Goal: Find specific page/section: Find specific page/section

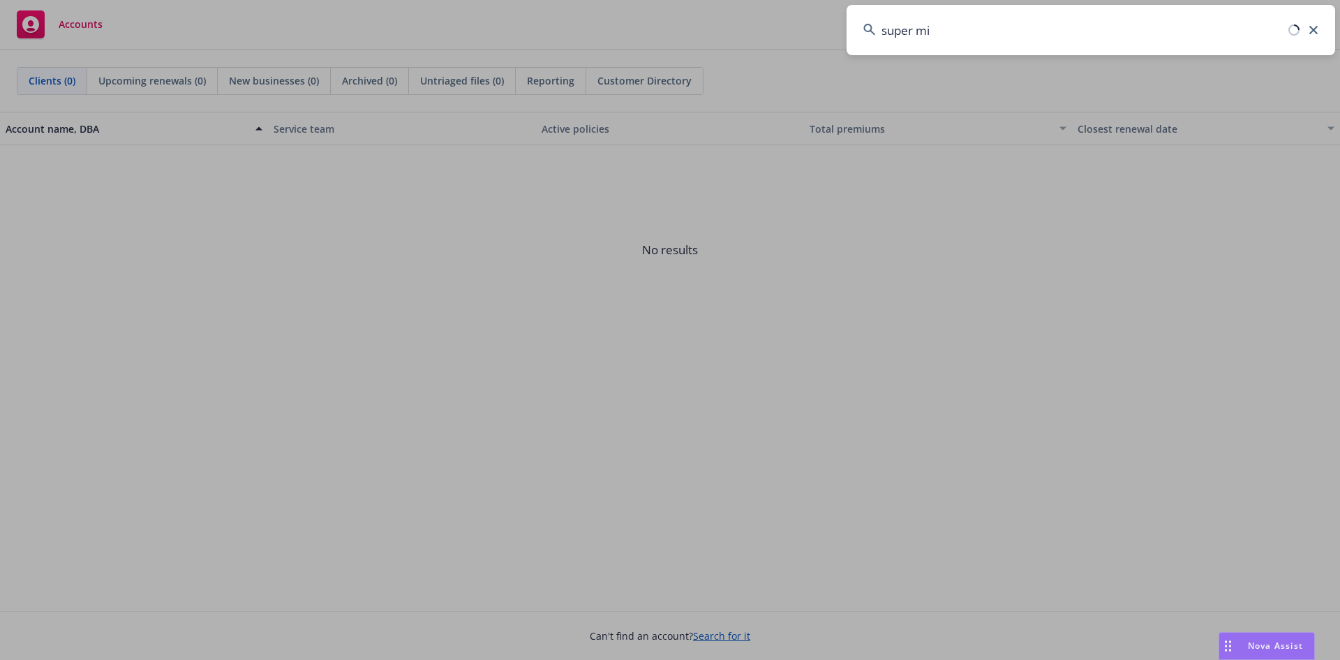
type input "super mic"
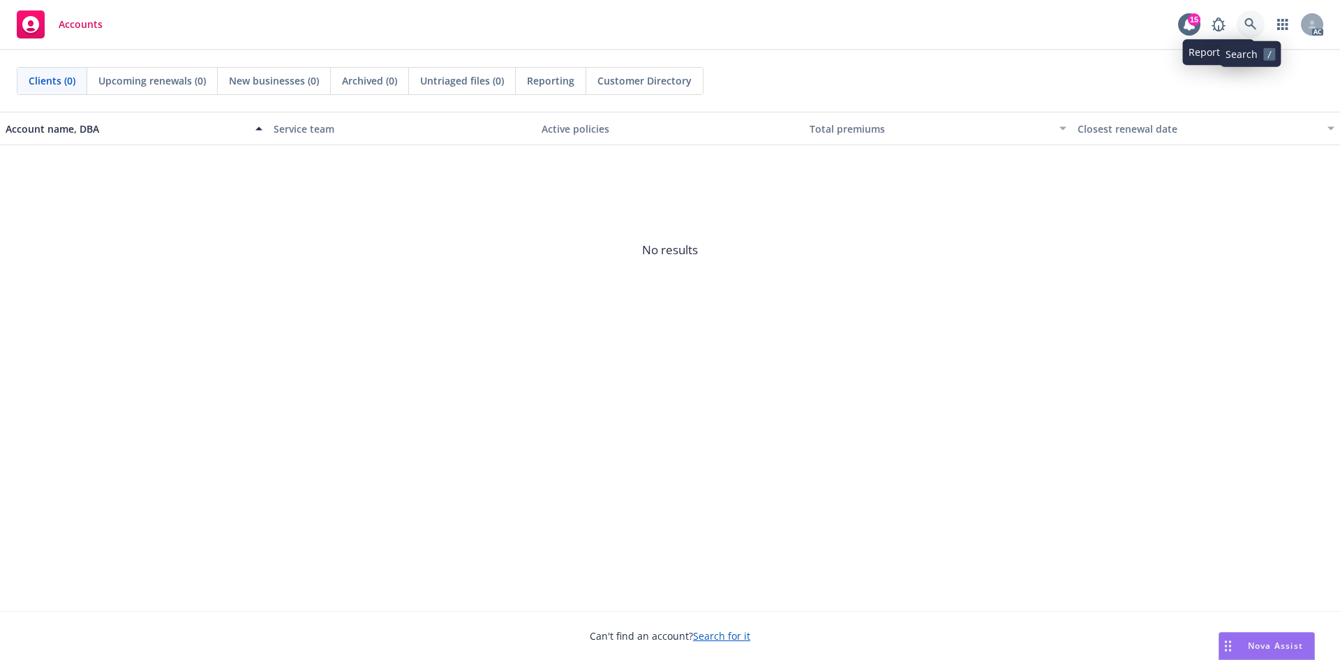
click at [1244, 18] on icon at bounding box center [1250, 24] width 13 height 13
drag, startPoint x: 342, startPoint y: 373, endPoint x: 523, endPoint y: 129, distance: 303.3
click at [360, 355] on div "Account name, DBA Service team Active policies Total premiums Closest renewal d…" at bounding box center [670, 361] width 1340 height 499
click at [1244, 20] on link at bounding box center [1251, 24] width 28 height 28
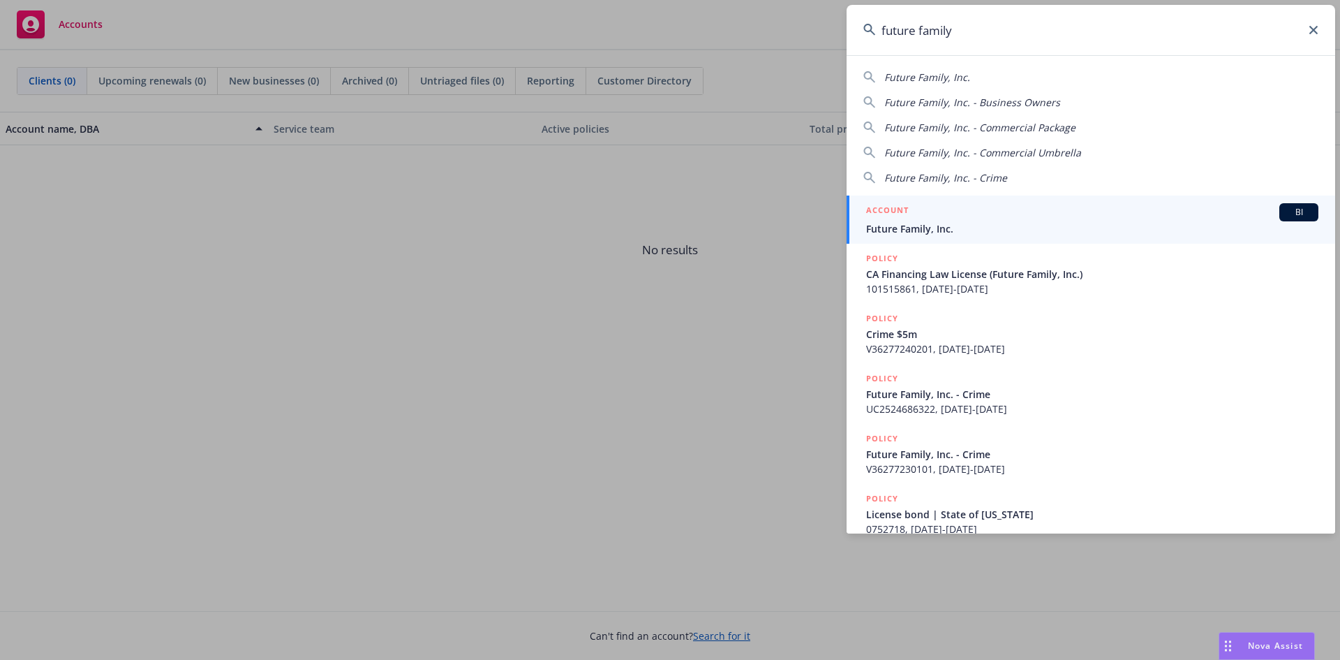
type input "future family"
click at [945, 218] on div "ACCOUNT BI" at bounding box center [1092, 212] width 452 height 18
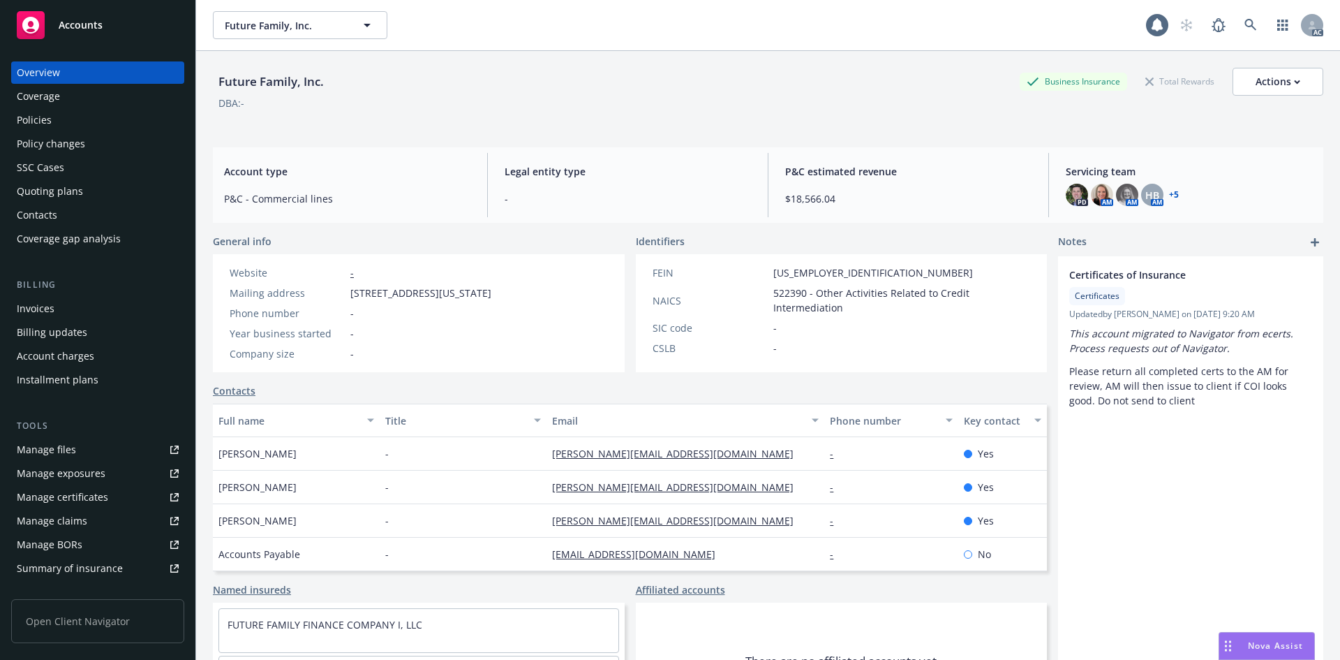
drag, startPoint x: 52, startPoint y: 294, endPoint x: 47, endPoint y: 302, distance: 9.7
click at [49, 299] on div "Billing Invoices Billing updates Account charges Installment plans" at bounding box center [97, 334] width 173 height 113
click at [47, 302] on div "Invoices" at bounding box center [36, 308] width 38 height 22
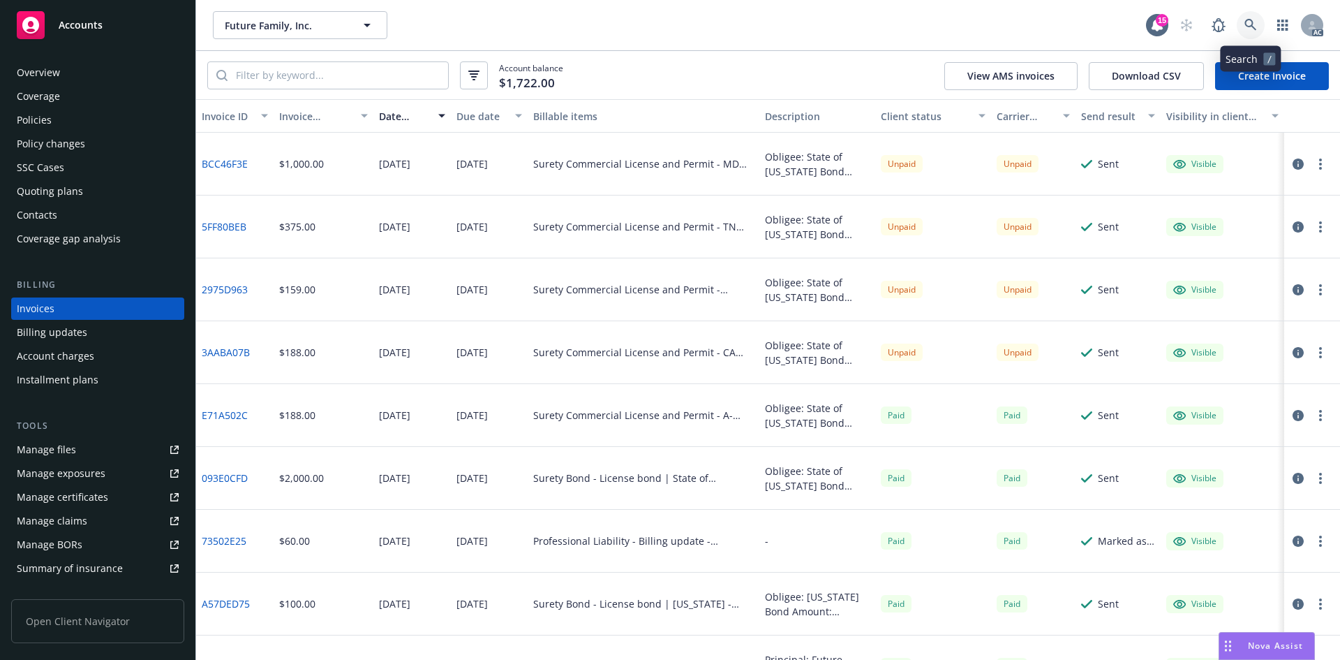
click at [1256, 23] on icon at bounding box center [1250, 25] width 13 height 13
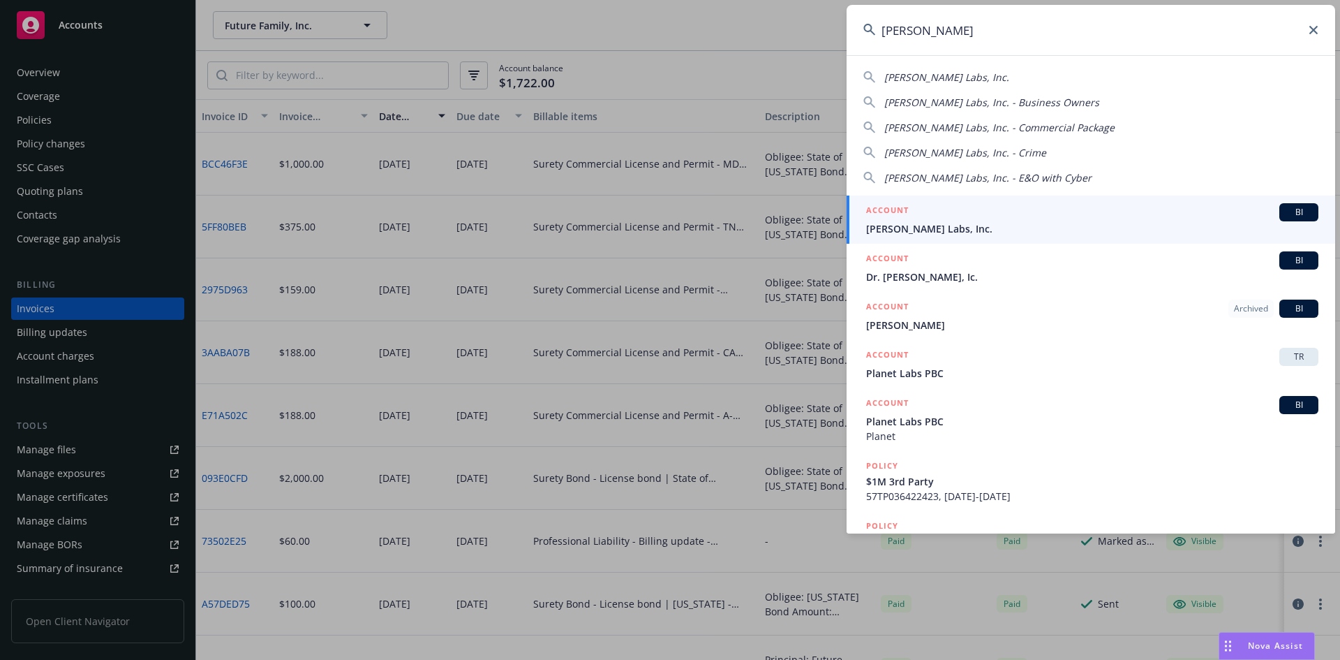
type input "[PERSON_NAME]"
click at [1034, 209] on div "ACCOUNT BI" at bounding box center [1092, 212] width 452 height 18
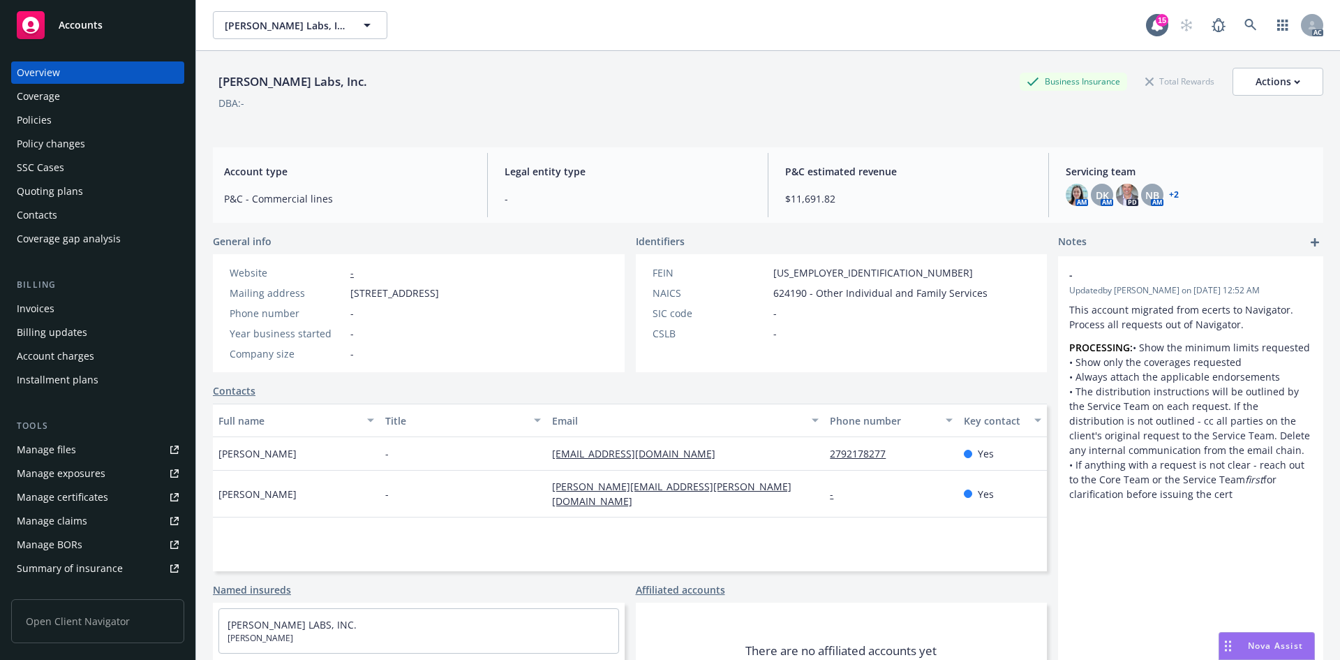
click at [75, 310] on div "Invoices" at bounding box center [98, 308] width 162 height 22
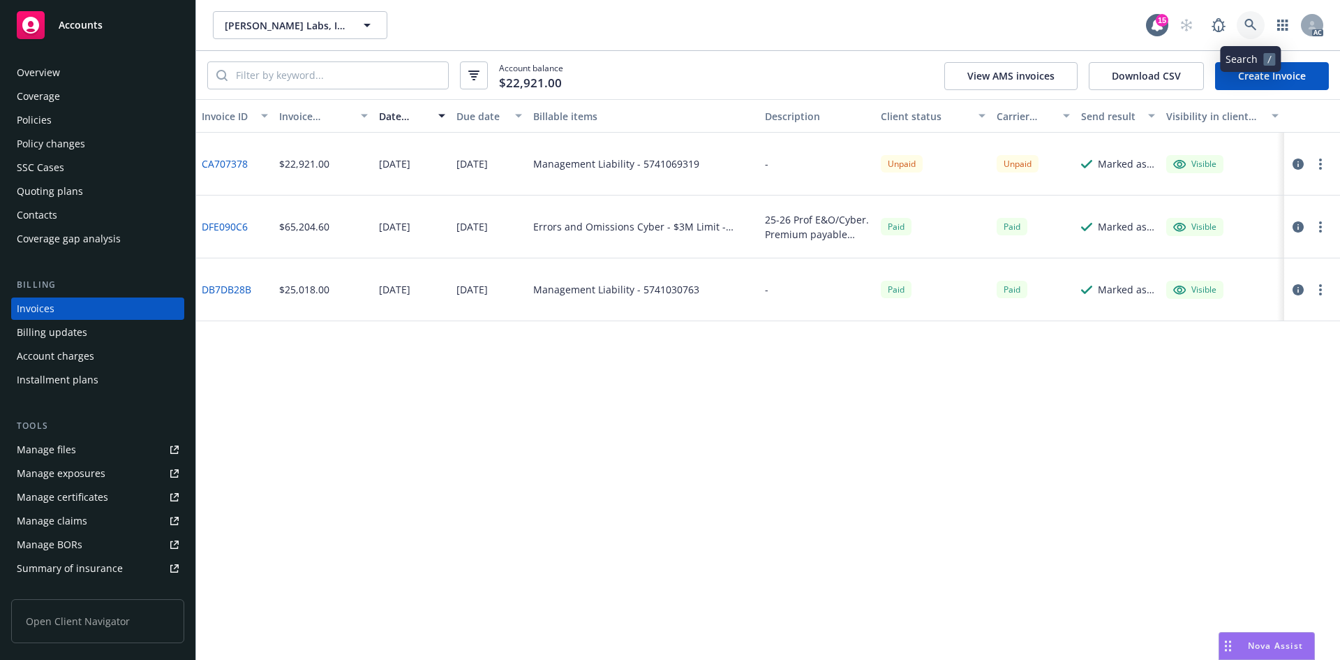
click at [1242, 19] on link at bounding box center [1251, 25] width 28 height 28
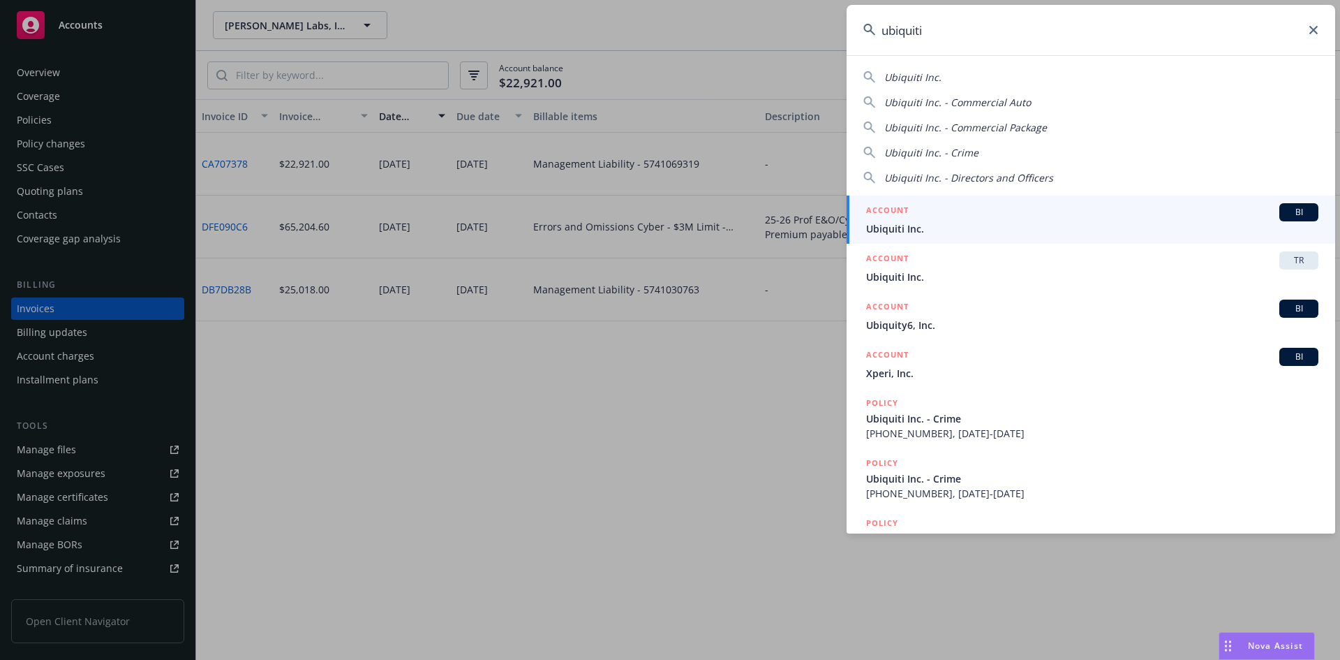
type input "ubiquiti"
click at [988, 217] on div "ACCOUNT BI" at bounding box center [1092, 212] width 452 height 18
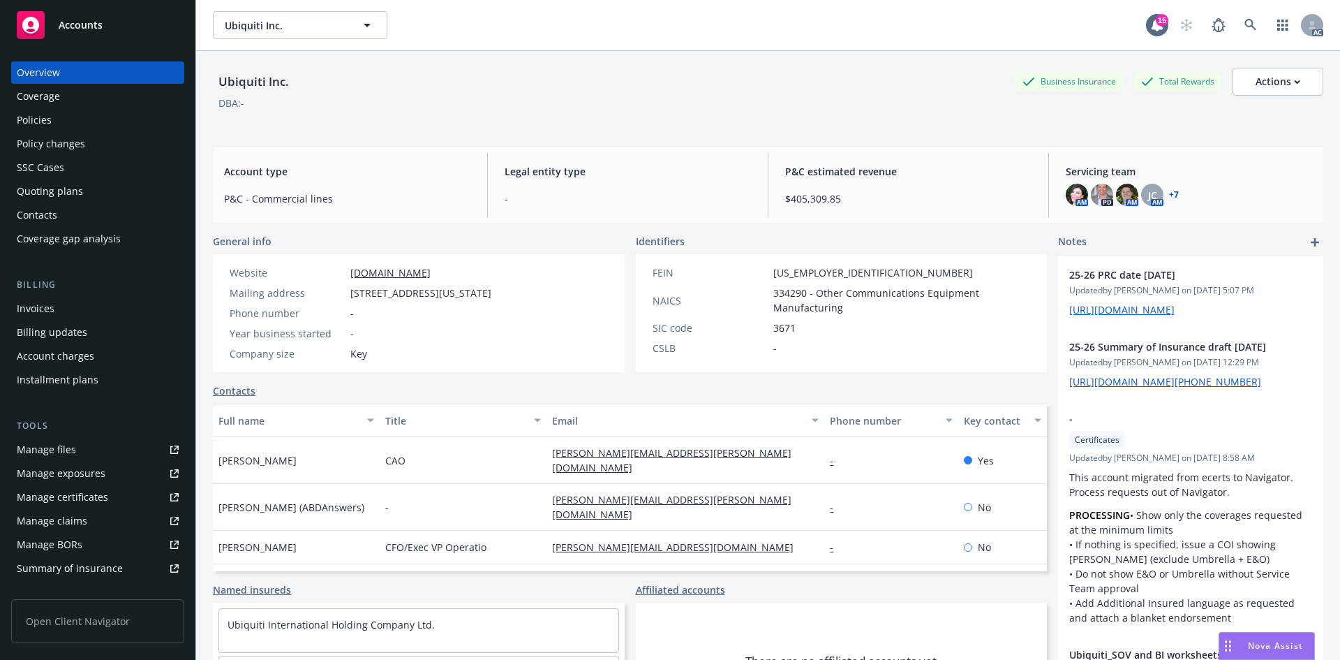
click at [107, 306] on div "Invoices" at bounding box center [98, 308] width 162 height 22
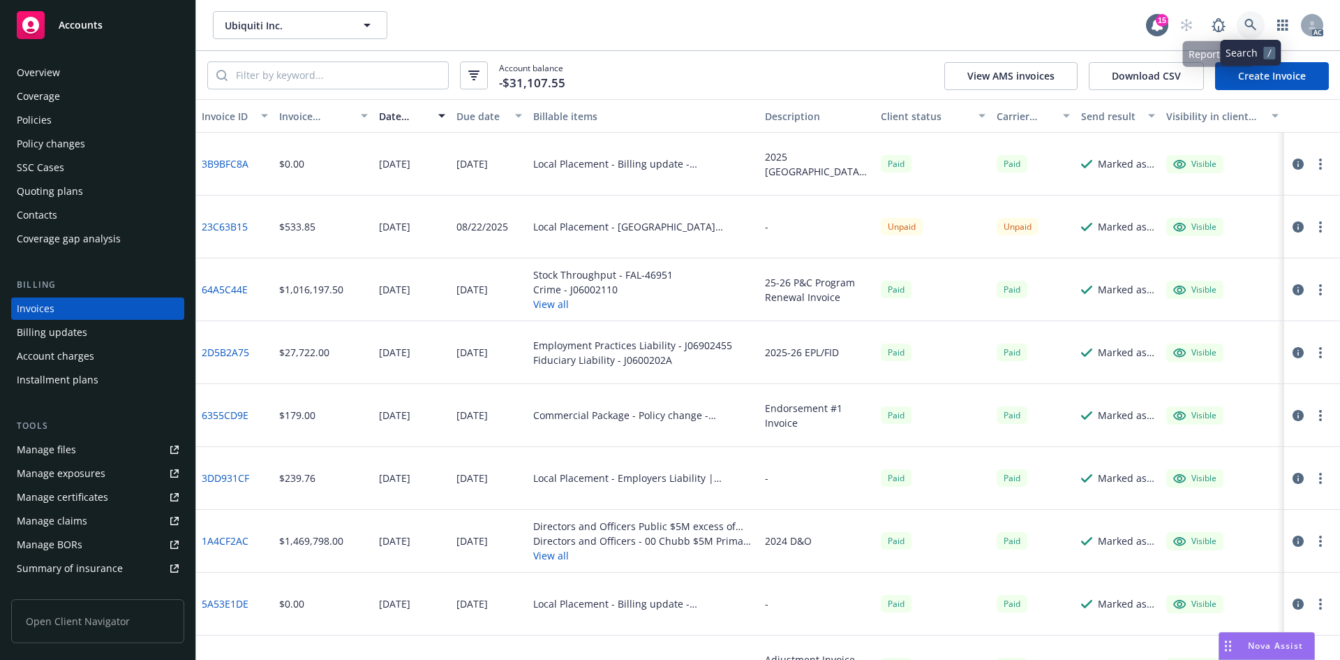
click at [1251, 26] on icon at bounding box center [1250, 25] width 12 height 12
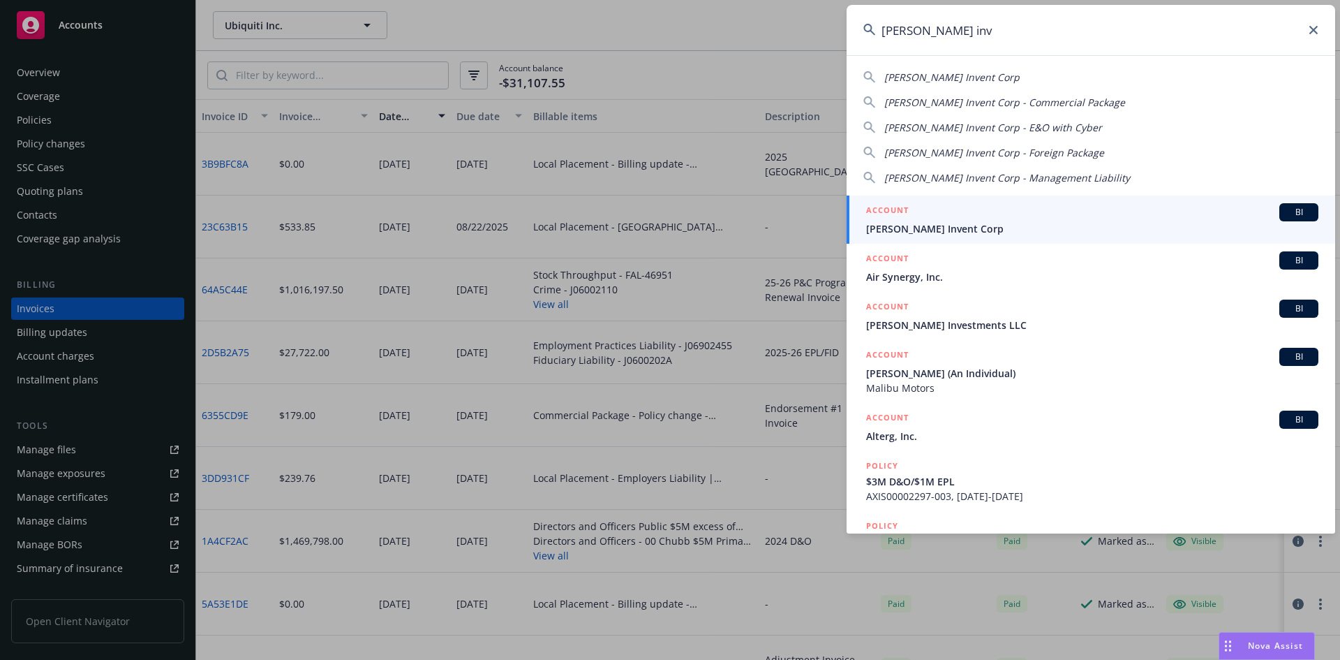
type input "[PERSON_NAME] inv"
click at [974, 218] on div "ACCOUNT BI" at bounding box center [1092, 212] width 452 height 18
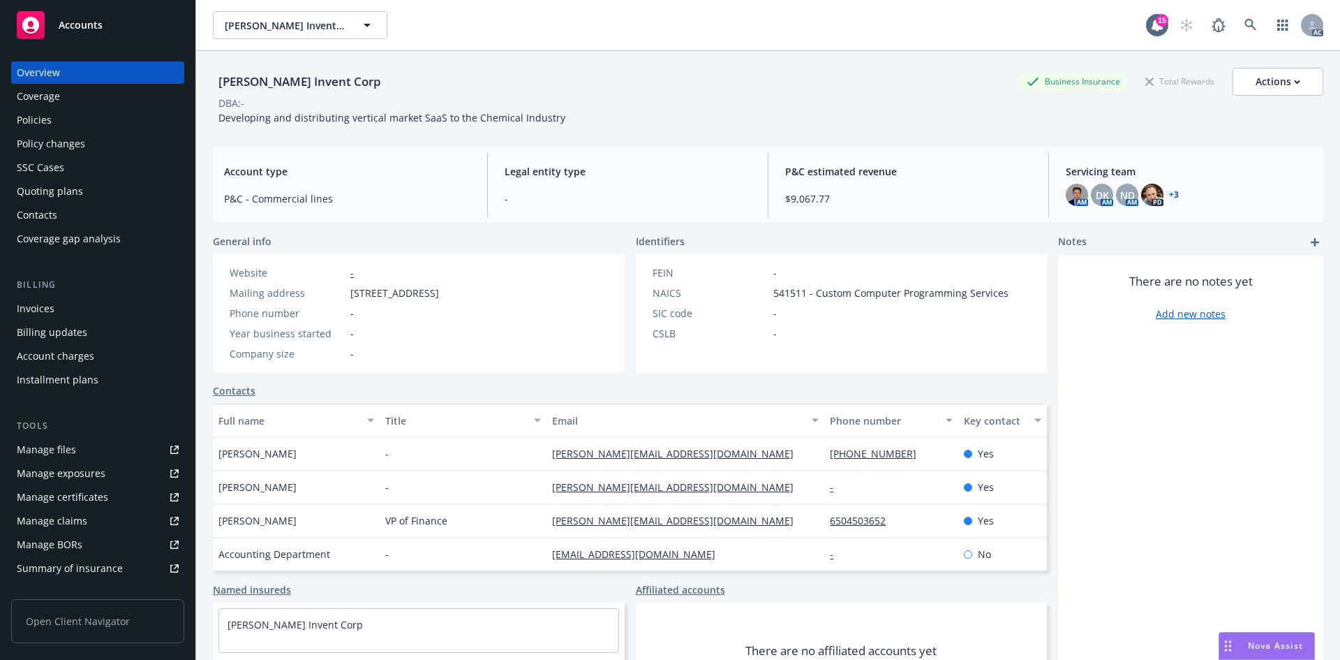
click at [107, 312] on div "Invoices" at bounding box center [98, 308] width 162 height 22
